Goal: Task Accomplishment & Management: Manage account settings

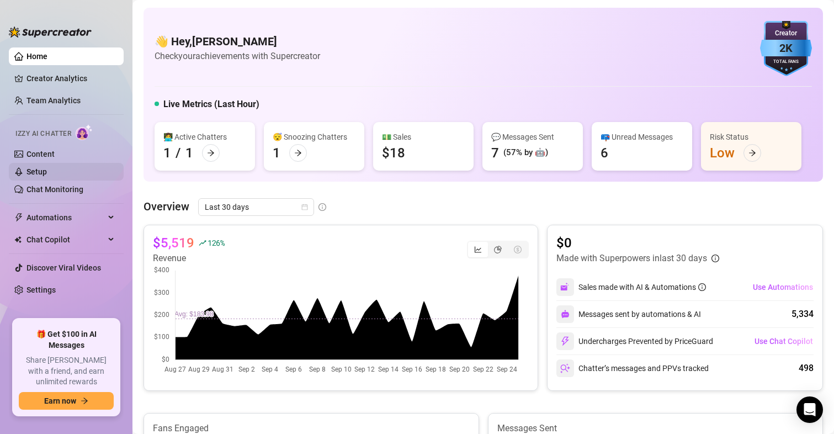
click at [38, 167] on link "Setup" at bounding box center [36, 171] width 20 height 9
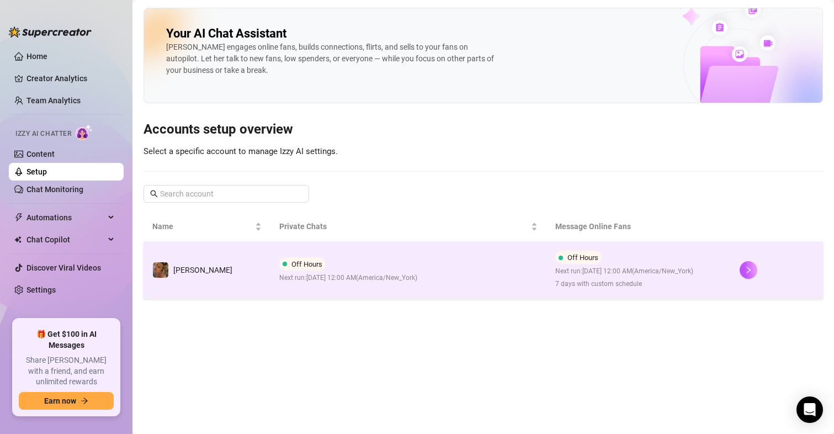
click at [561, 277] on span "Next run: [DATE] 12:00 AM ( [GEOGRAPHIC_DATA]/New_York )" at bounding box center [624, 271] width 138 height 10
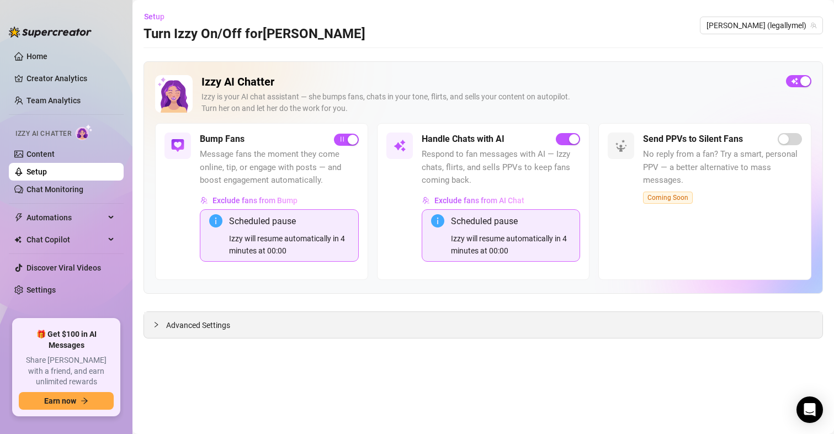
click at [188, 324] on span "Advanced Settings" at bounding box center [198, 325] width 64 height 12
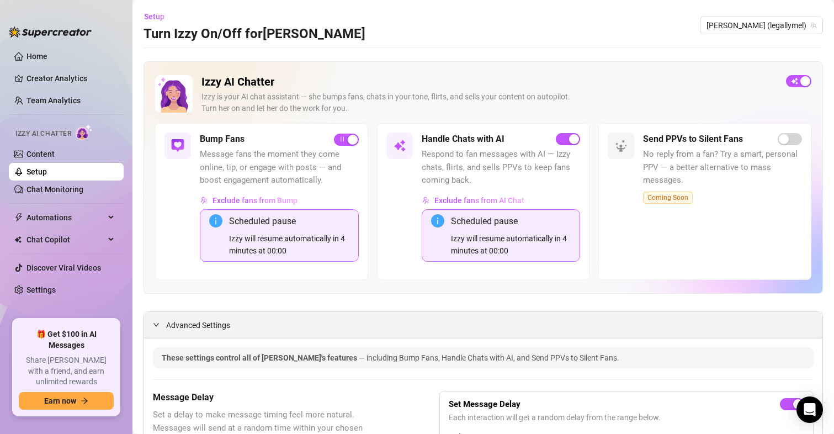
click at [188, 325] on span "Advanced Settings" at bounding box center [198, 325] width 64 height 12
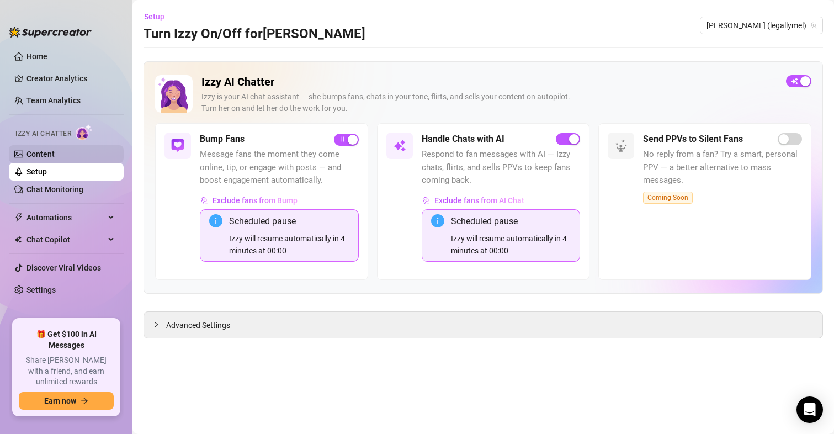
click at [55, 158] on link "Content" at bounding box center [40, 154] width 28 height 9
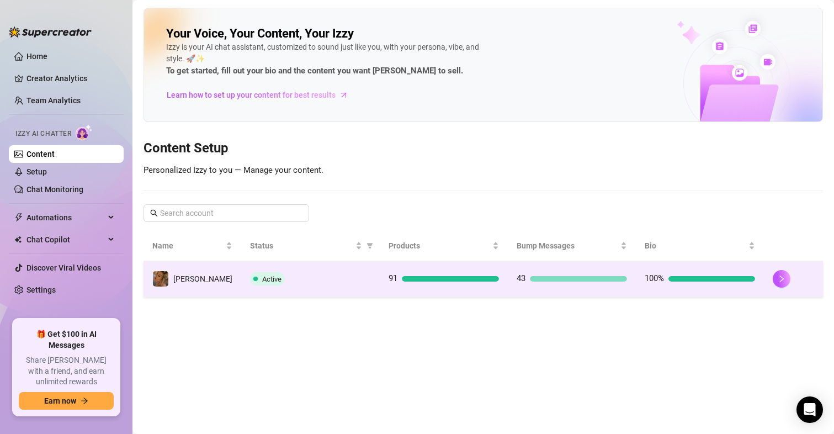
click at [690, 267] on td "100%" at bounding box center [700, 279] width 128 height 36
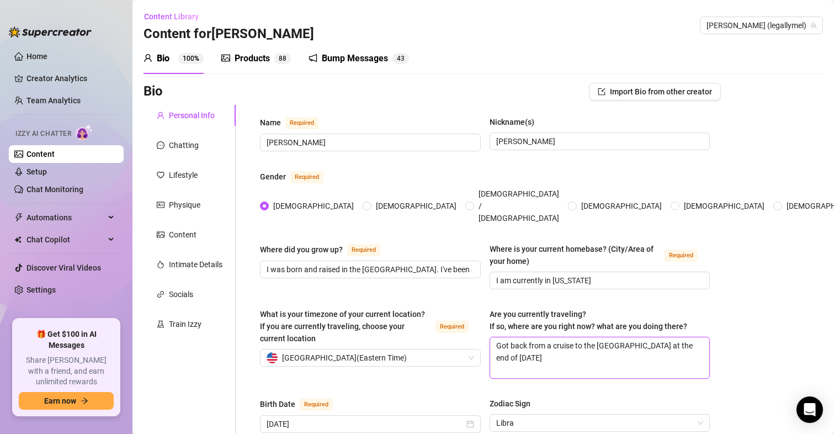
drag, startPoint x: 544, startPoint y: 347, endPoint x: 489, endPoint y: 327, distance: 58.7
click at [490, 337] on textarea "Got back from a cruise to the [GEOGRAPHIC_DATA] at the end of [DATE]" at bounding box center [600, 357] width 220 height 41
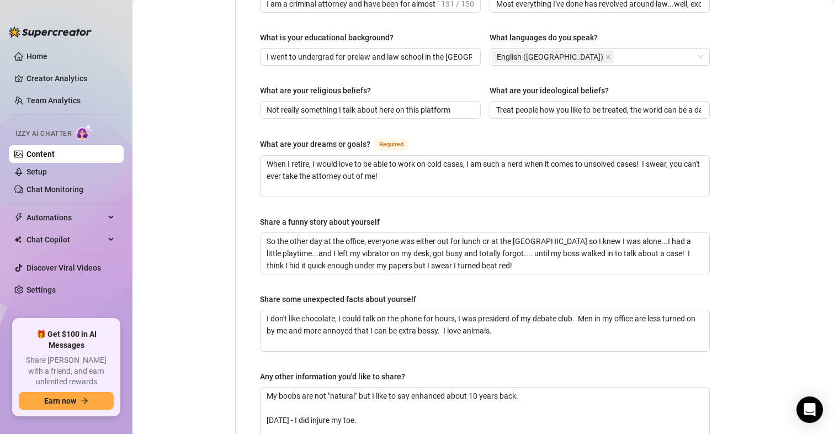
scroll to position [732, 0]
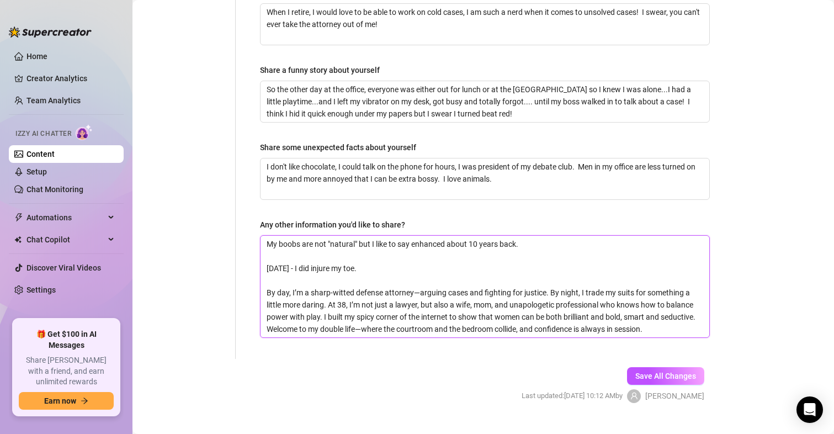
drag, startPoint x: 364, startPoint y: 251, endPoint x: 263, endPoint y: 251, distance: 101.0
click at [263, 251] on textarea "My boobs are not "natural" but I like to say enhanced about 10 years back. [DAT…" at bounding box center [485, 287] width 449 height 102
click at [395, 257] on textarea "My boobs are not "natural" but I like to say enhanced about 10 years back. [DAT…" at bounding box center [485, 287] width 449 height 102
click at [684, 372] on span "Save All Changes" at bounding box center [665, 376] width 61 height 9
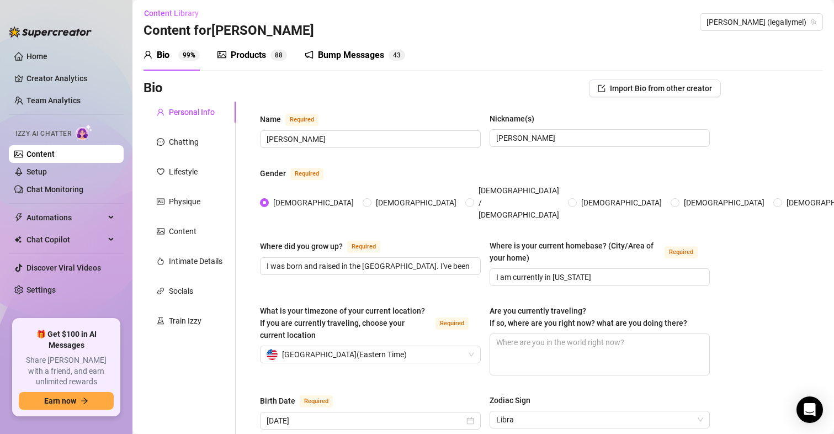
scroll to position [0, 0]
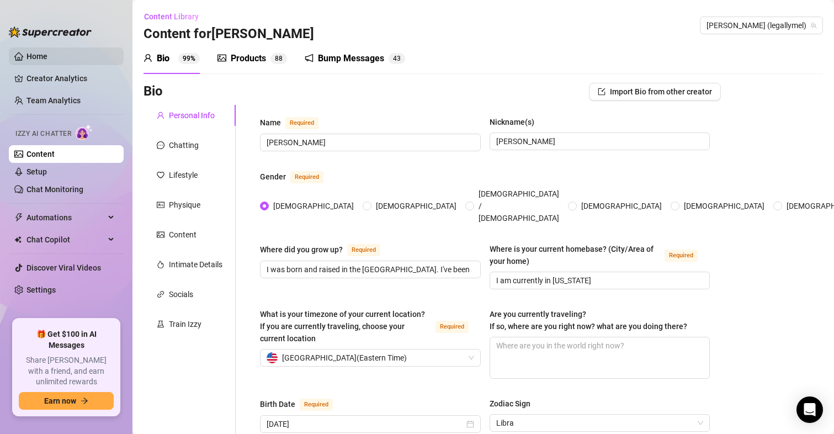
click at [45, 52] on link "Home" at bounding box center [36, 56] width 21 height 9
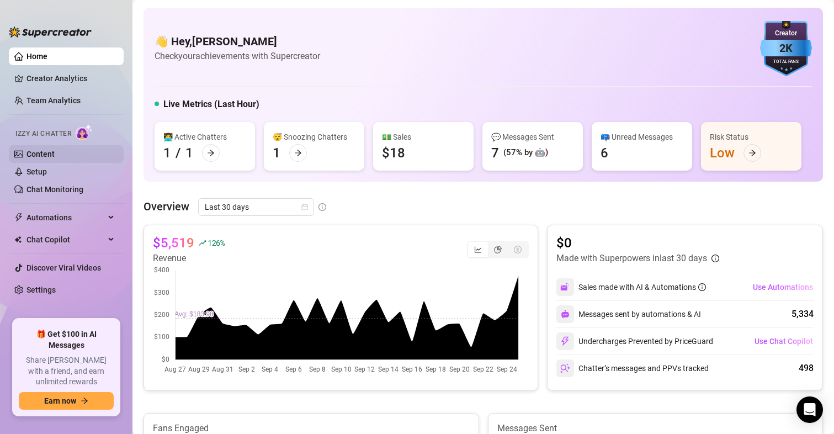
click at [35, 152] on link "Content" at bounding box center [40, 154] width 28 height 9
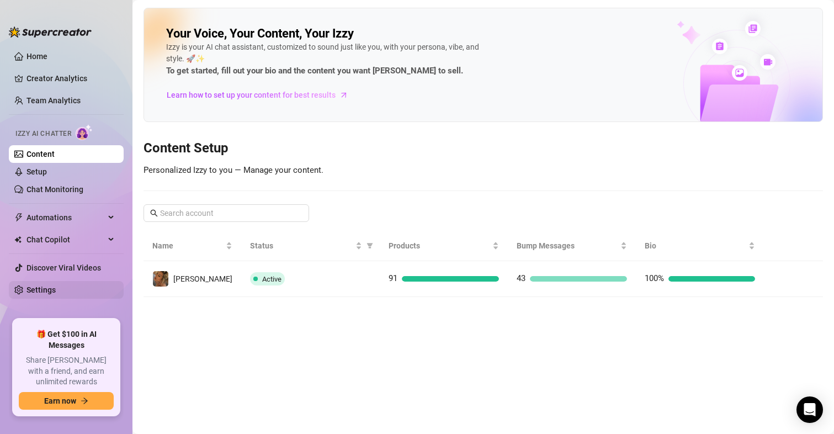
click at [46, 285] on link "Settings" at bounding box center [40, 289] width 29 height 9
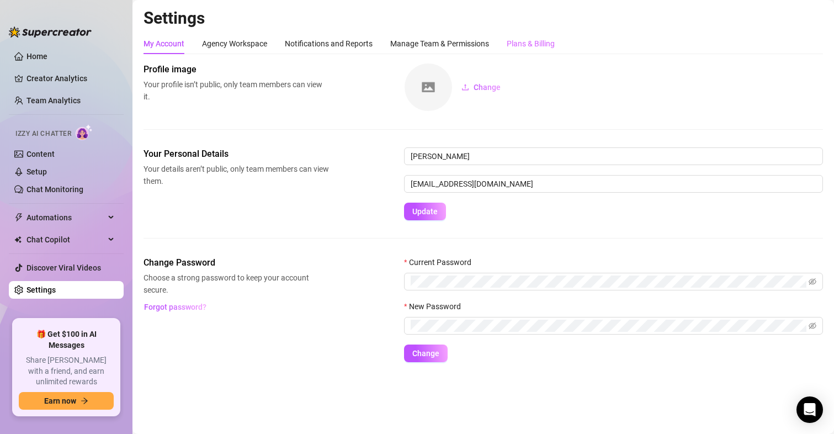
click at [523, 52] on div "Plans & Billing" at bounding box center [531, 43] width 48 height 21
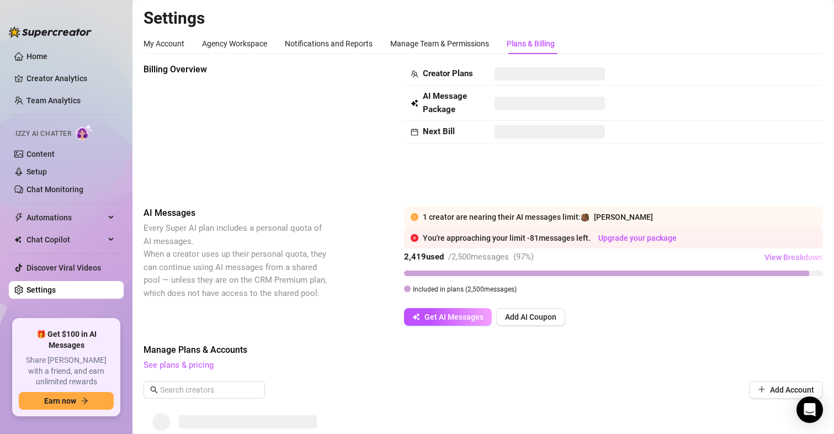
click at [797, 257] on span "View Breakdown" at bounding box center [794, 257] width 58 height 9
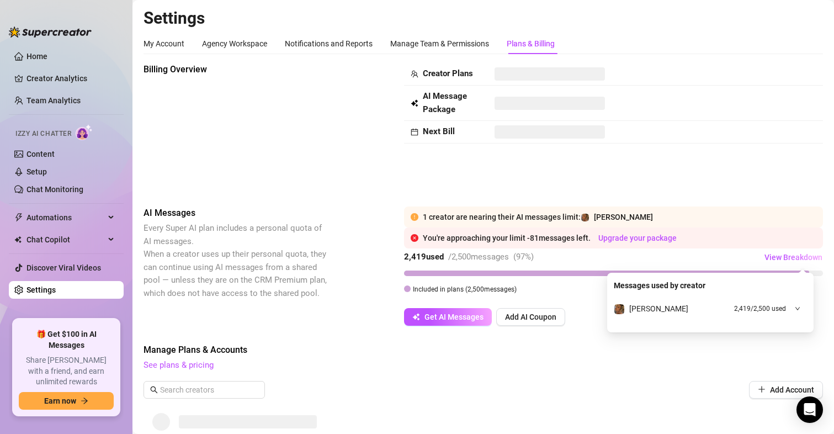
click at [794, 305] on div at bounding box center [794, 309] width 12 height 12
click at [694, 378] on div "Manage Plans & Accounts See plans & pricing Add Account" at bounding box center [484, 374] width 680 height 63
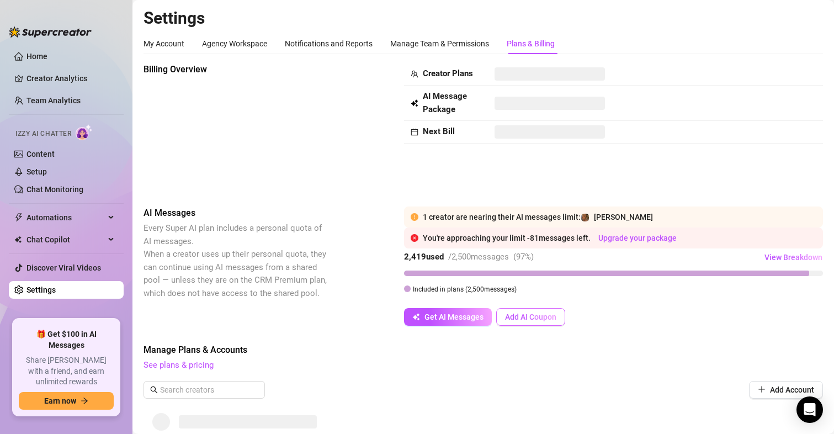
click at [518, 319] on span "Add AI Coupon" at bounding box center [530, 316] width 51 height 9
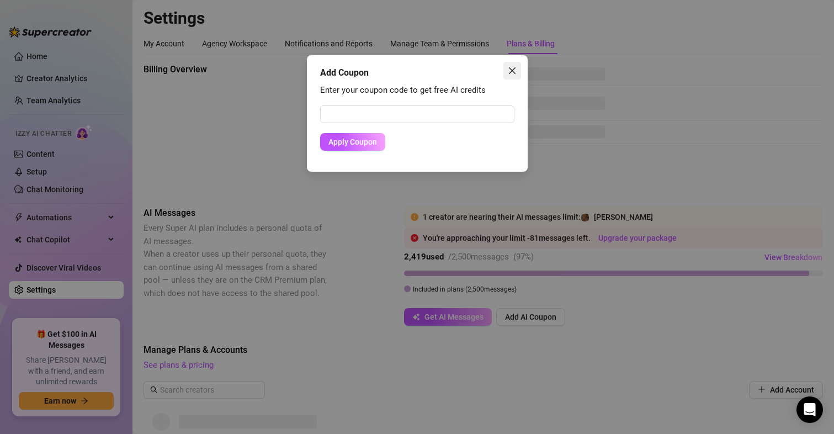
click at [509, 72] on icon "close" at bounding box center [512, 70] width 9 height 9
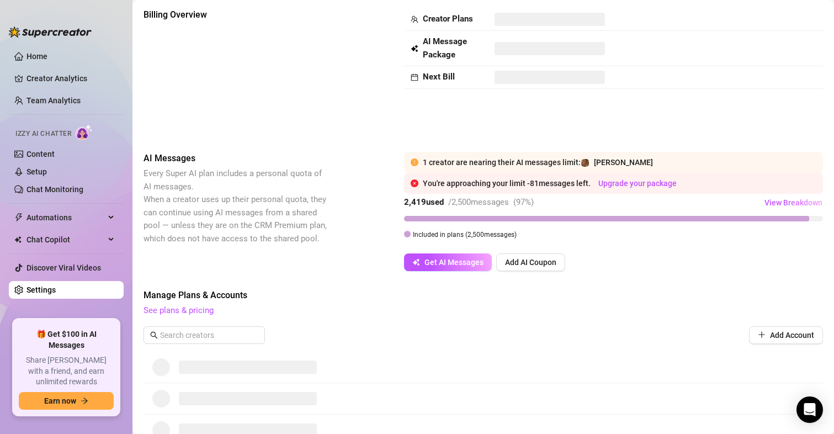
scroll to position [49, 0]
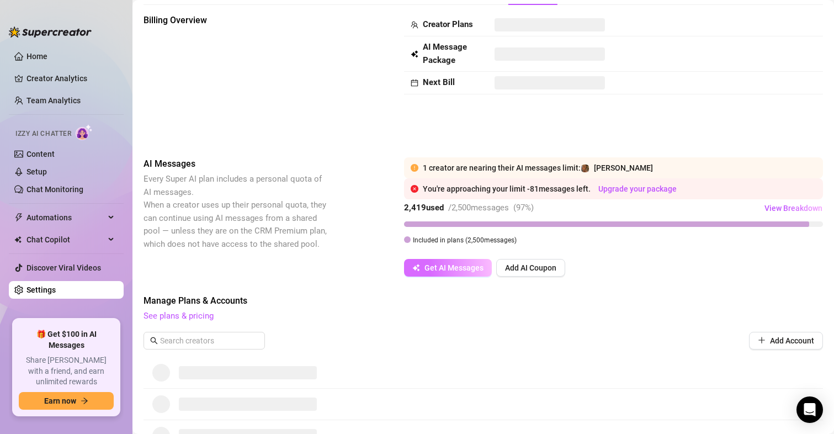
click at [454, 269] on span "Get AI Messages" at bounding box center [454, 267] width 59 height 9
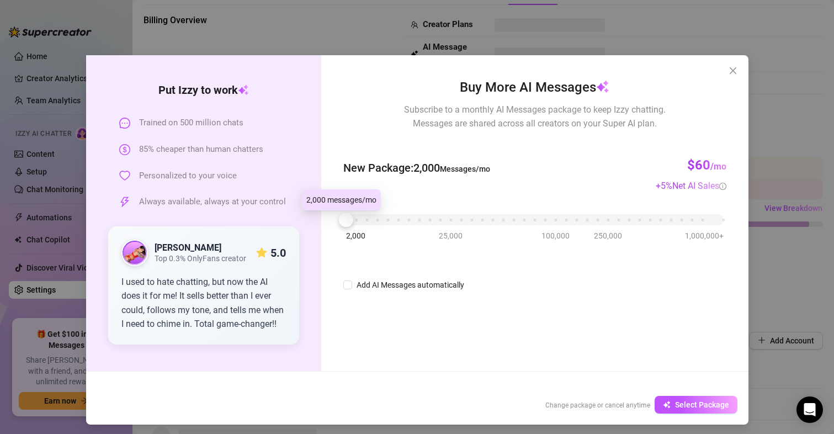
drag, startPoint x: 337, startPoint y: 218, endPoint x: 331, endPoint y: 223, distance: 7.4
click at [331, 223] on div "Buy More AI Messages Subscribe to a monthly AI Messages package to keep Izzy ch…" at bounding box center [534, 213] width 427 height 316
click at [731, 75] on button "Close" at bounding box center [733, 71] width 18 height 18
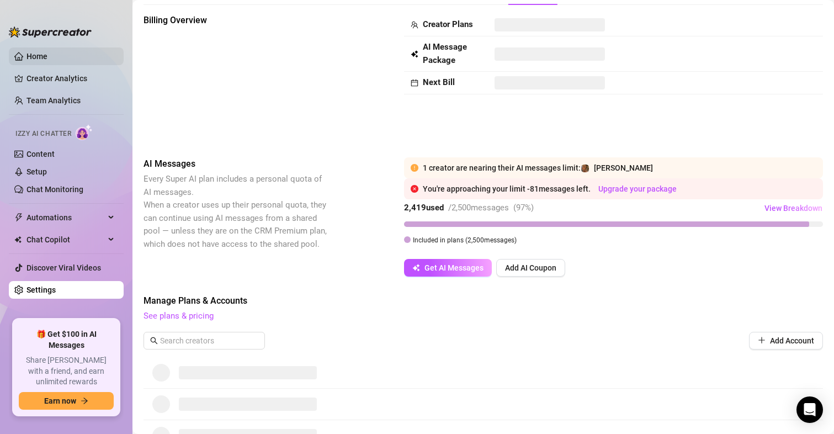
click at [31, 55] on link "Home" at bounding box center [36, 56] width 21 height 9
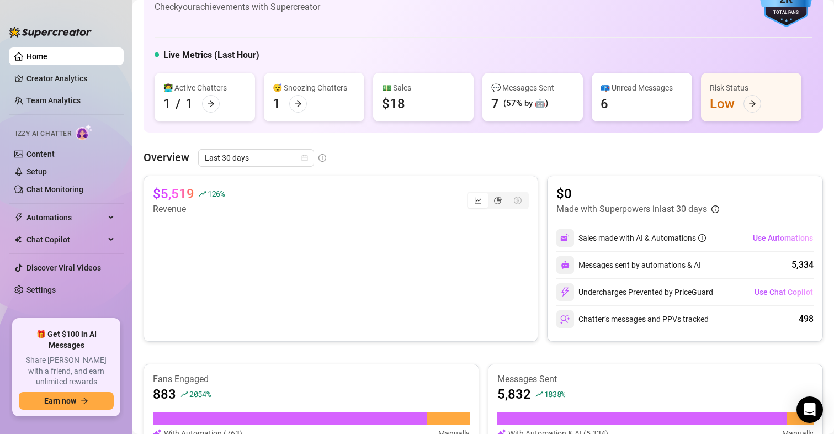
click at [41, 143] on div "Izzy AI Chatter" at bounding box center [65, 132] width 117 height 25
click at [41, 150] on link "Content" at bounding box center [40, 154] width 28 height 9
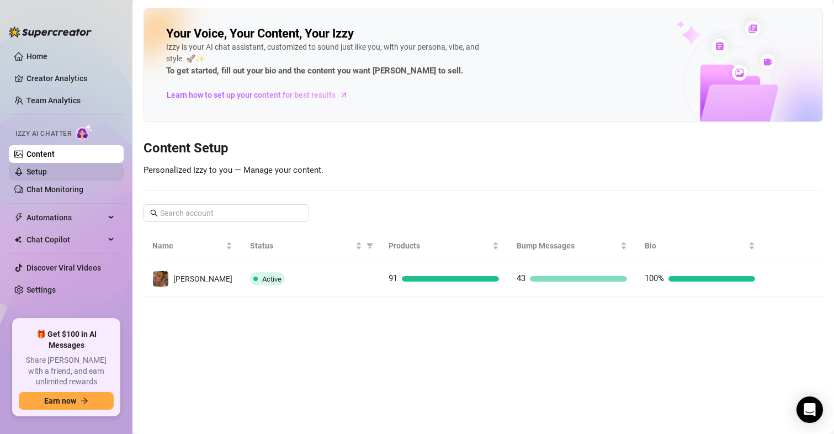
click at [47, 176] on link "Setup" at bounding box center [36, 171] width 20 height 9
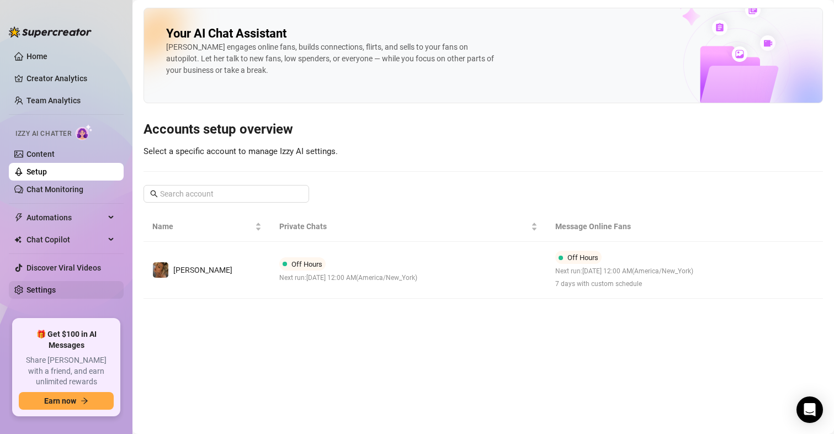
click at [44, 285] on link "Settings" at bounding box center [40, 289] width 29 height 9
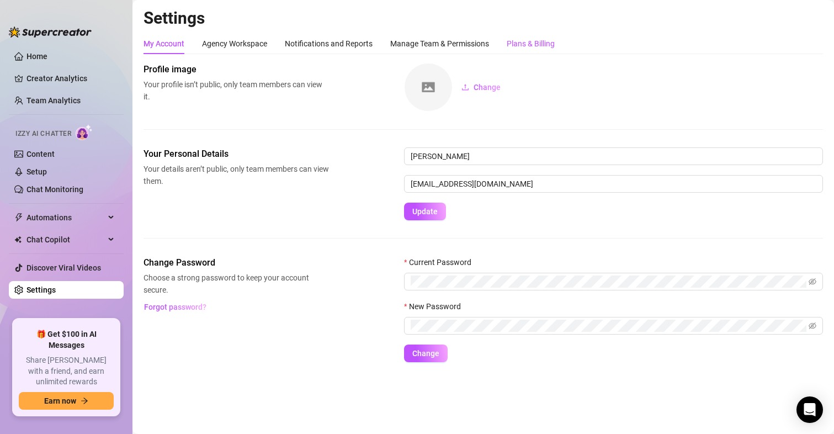
click at [515, 49] on div "Plans & Billing" at bounding box center [531, 44] width 48 height 12
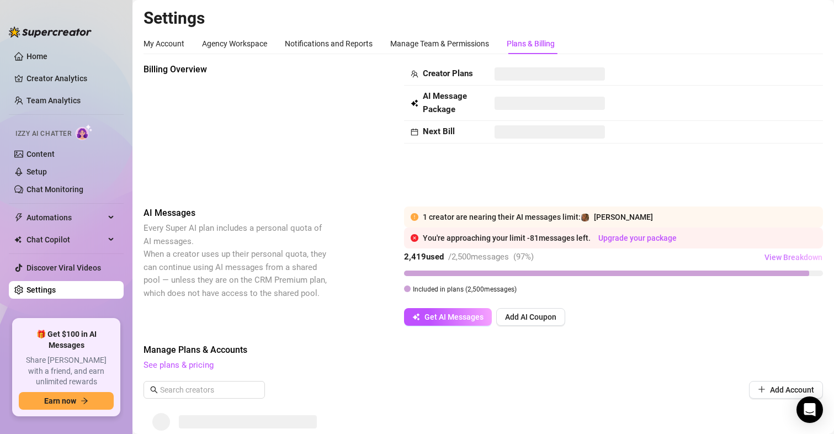
click at [765, 255] on span "View Breakdown" at bounding box center [794, 257] width 58 height 9
click at [772, 255] on span "View Breakdown" at bounding box center [794, 257] width 58 height 9
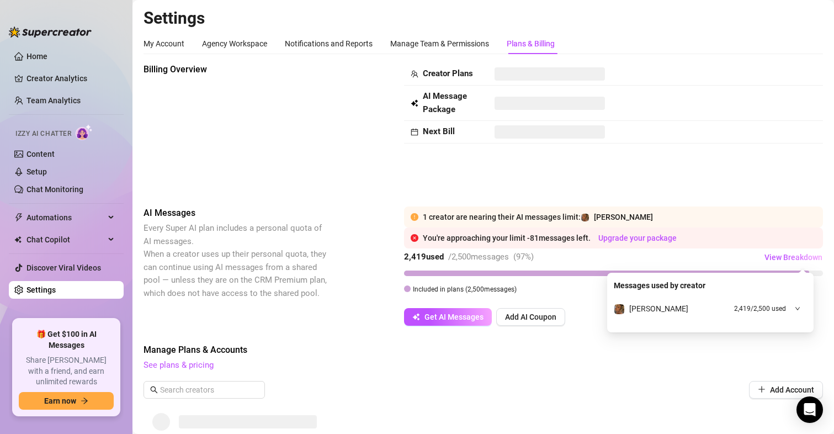
click at [799, 308] on icon "down" at bounding box center [798, 309] width 6 height 6
click at [641, 410] on div at bounding box center [484, 421] width 680 height 31
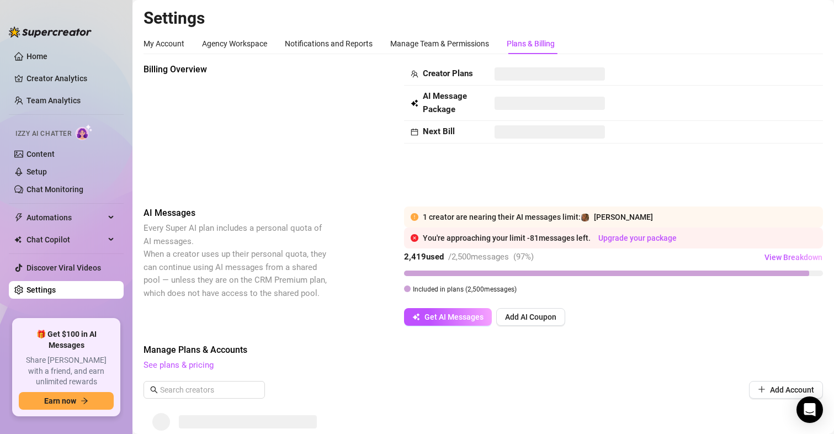
click at [431, 123] on td "Next Bill" at bounding box center [446, 132] width 84 height 23
click at [431, 129] on strong "Next Bill" at bounding box center [439, 131] width 32 height 10
click at [26, 52] on link "Home" at bounding box center [36, 56] width 21 height 9
